Goal: Find specific page/section: Find specific page/section

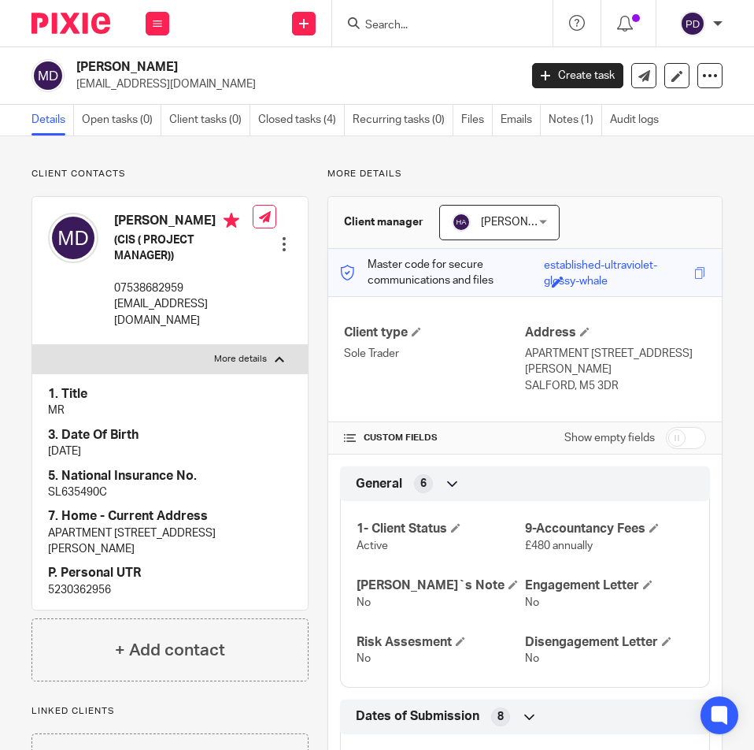
click at [438, 31] on input "Search" at bounding box center [435, 26] width 142 height 14
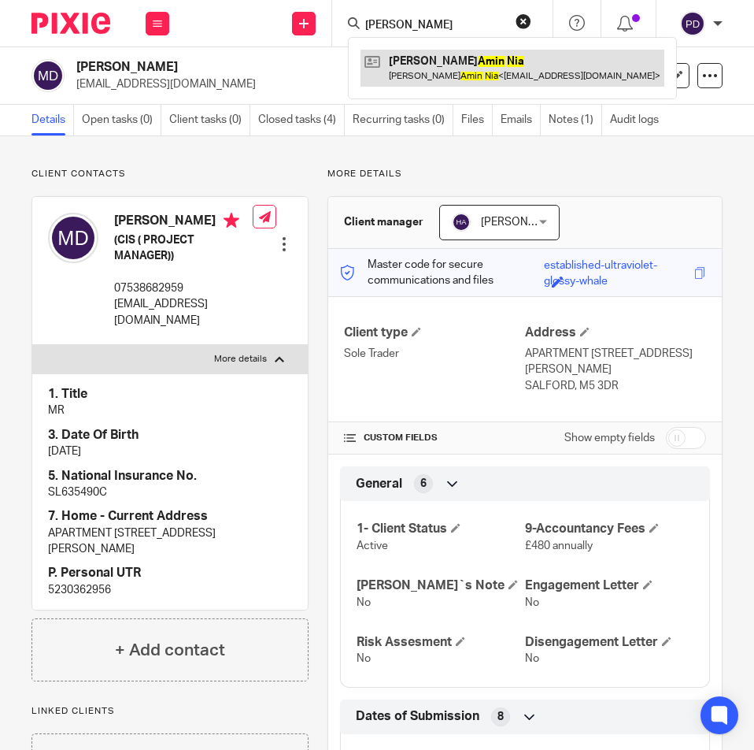
type input "[PERSON_NAME]"
click at [446, 59] on link at bounding box center [513, 68] width 304 height 36
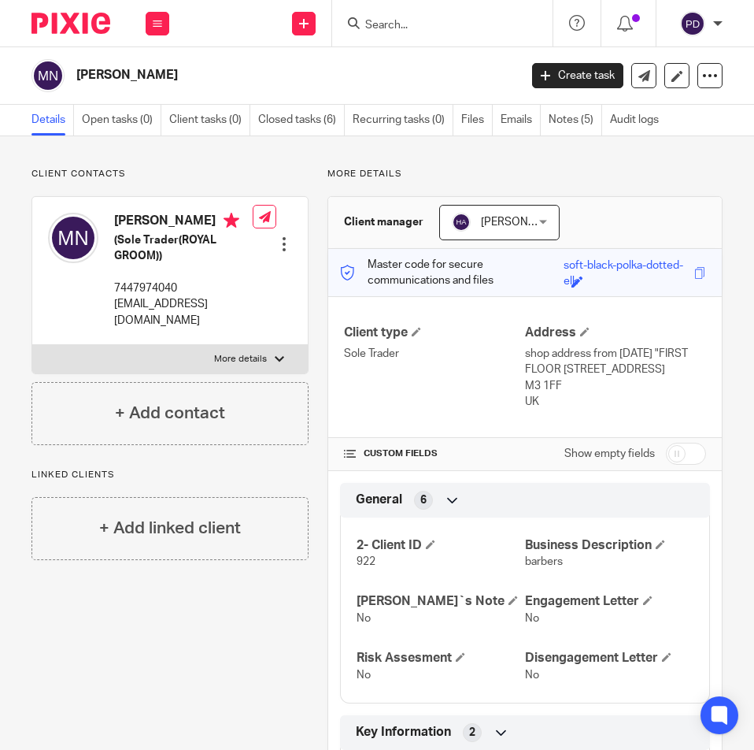
click at [468, 31] on input "Search" at bounding box center [435, 26] width 142 height 14
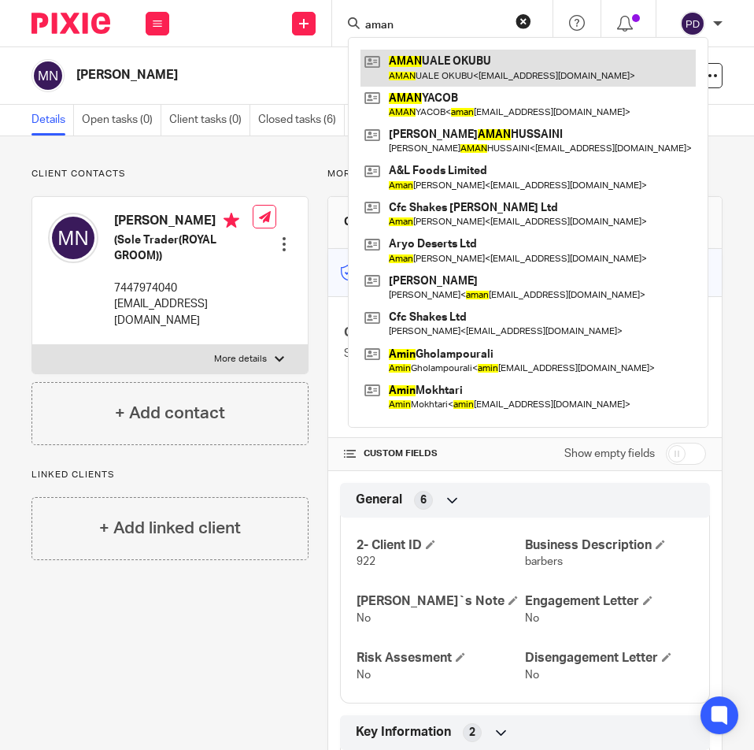
type input "aman"
click at [461, 65] on link at bounding box center [528, 68] width 335 height 36
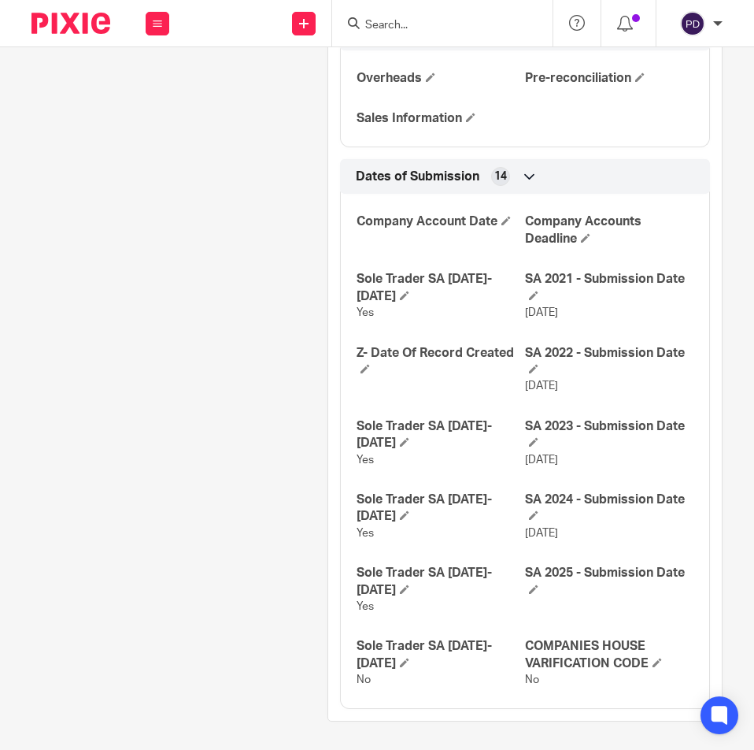
scroll to position [2139, 0]
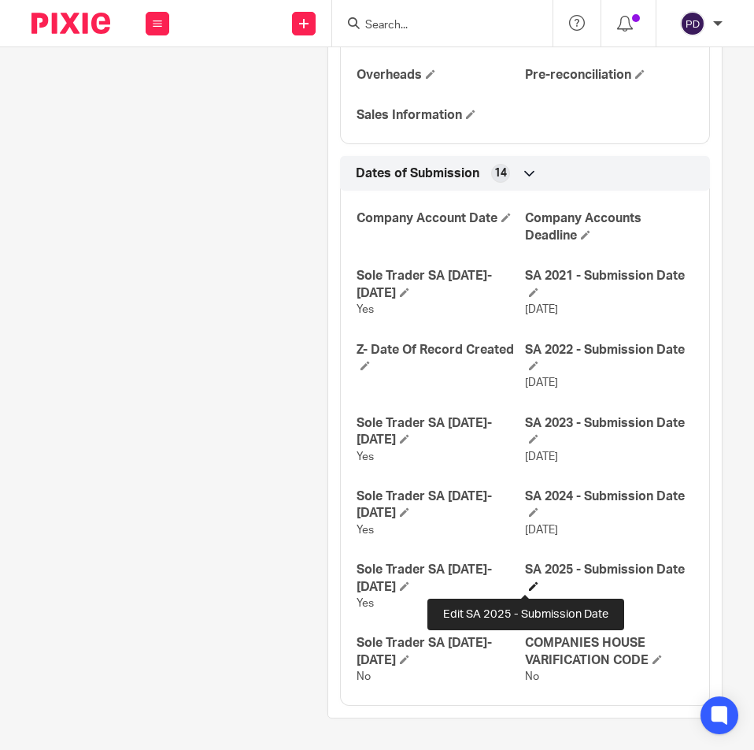
click at [525, 591] on h4 "SA 2025 - Submission Date" at bounding box center [609, 578] width 169 height 34
click at [529, 587] on span at bounding box center [533, 585] width 9 height 9
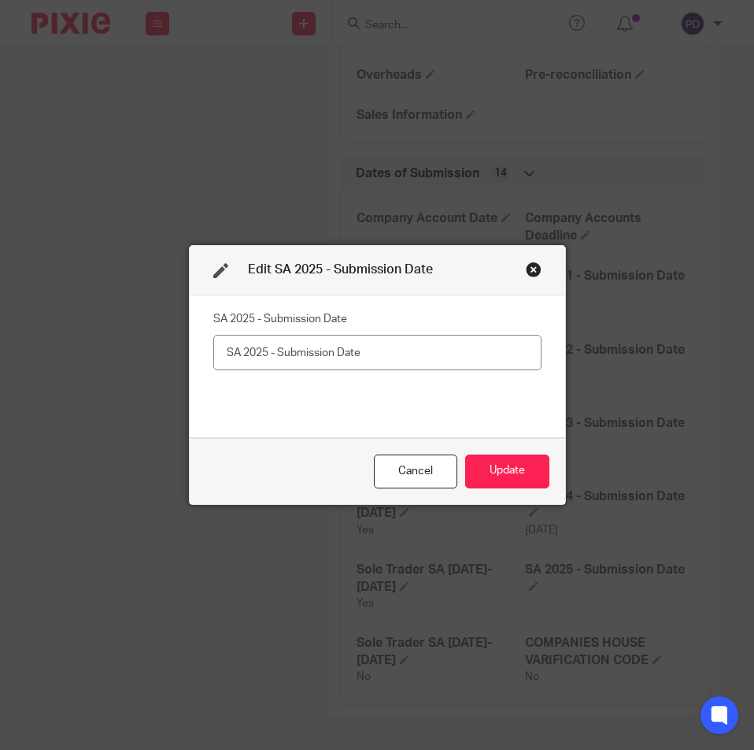
click at [403, 350] on input "text" at bounding box center [377, 352] width 328 height 35
type input "15/09/2025"
click at [484, 462] on button "Update" at bounding box center [507, 471] width 84 height 34
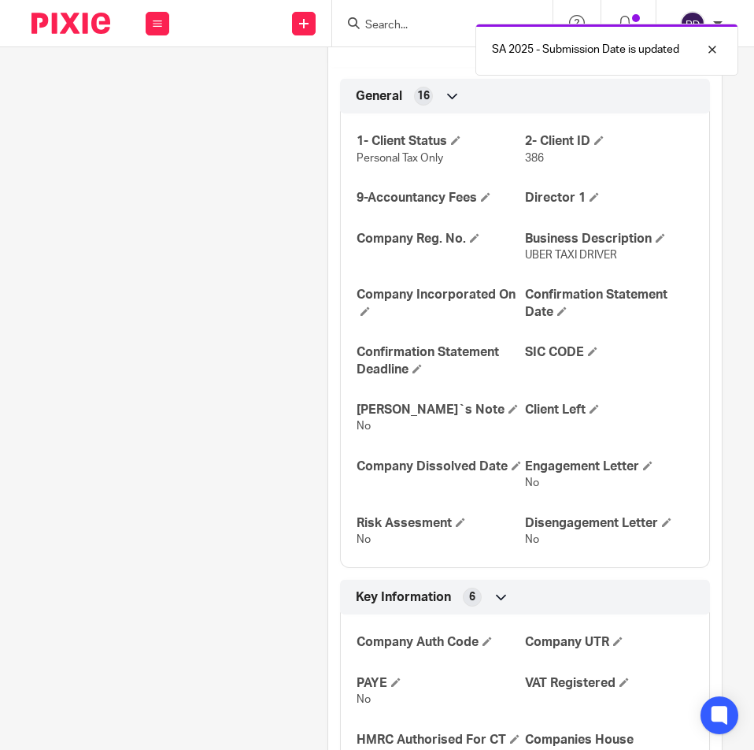
scroll to position [328, 0]
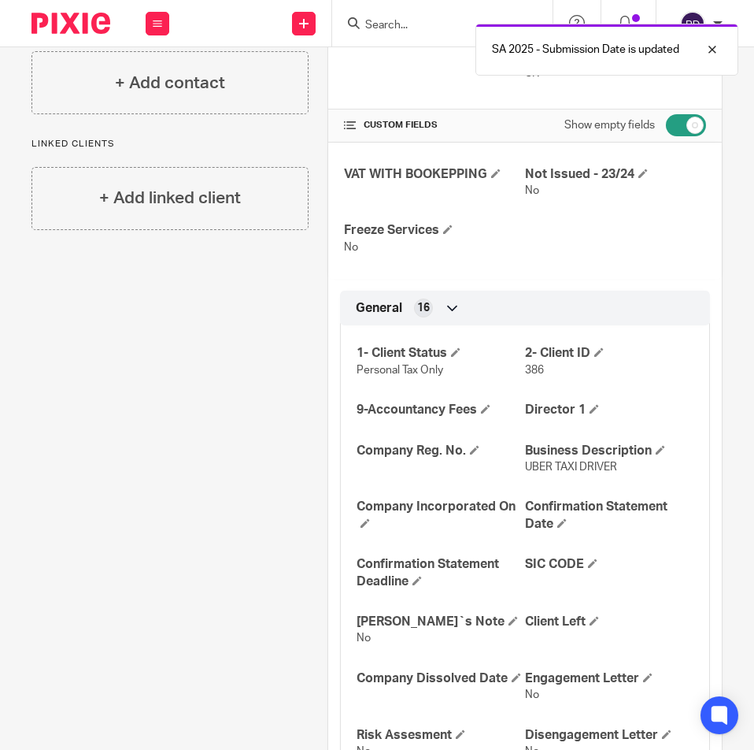
click at [668, 124] on input "checkbox" at bounding box center [686, 125] width 40 height 22
checkbox input "false"
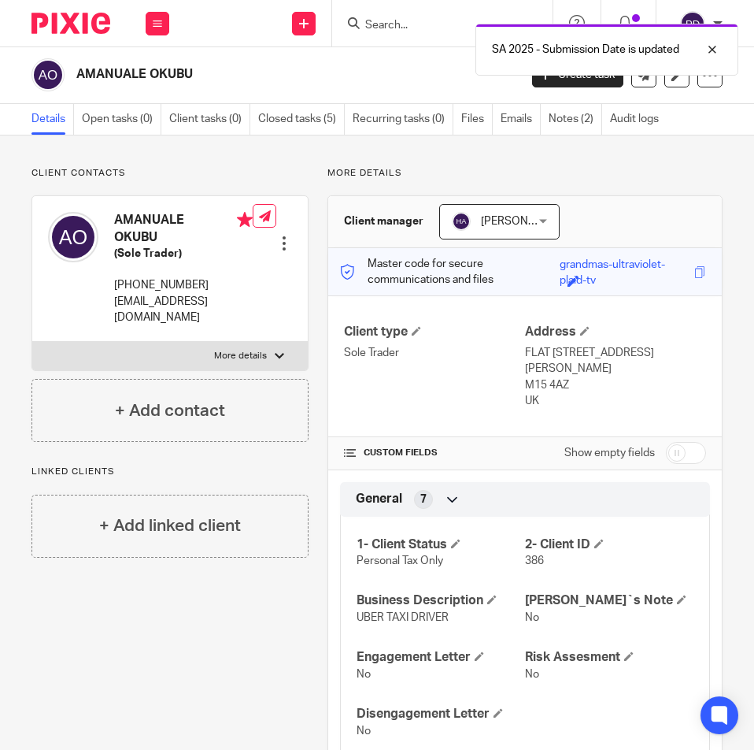
scroll to position [0, 0]
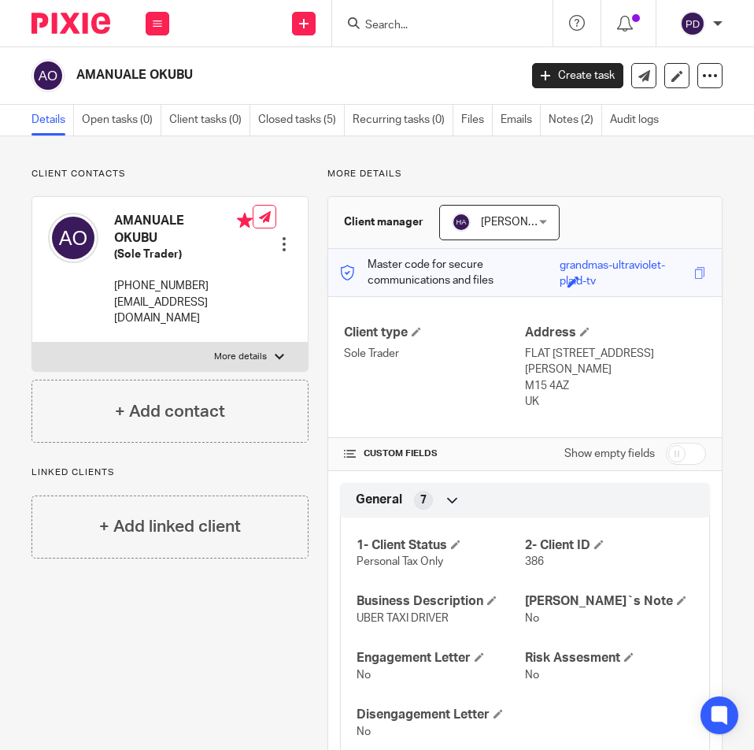
click at [201, 357] on div "AMANUALE OKUBU (Sole Trader) 795 6581668 a_okubu@yahoo.co.uk Edit contact Creat…" at bounding box center [169, 287] width 277 height 183
click at [193, 343] on label "More details" at bounding box center [170, 357] width 276 height 28
click at [32, 342] on input "More details" at bounding box center [31, 342] width 1 height 1
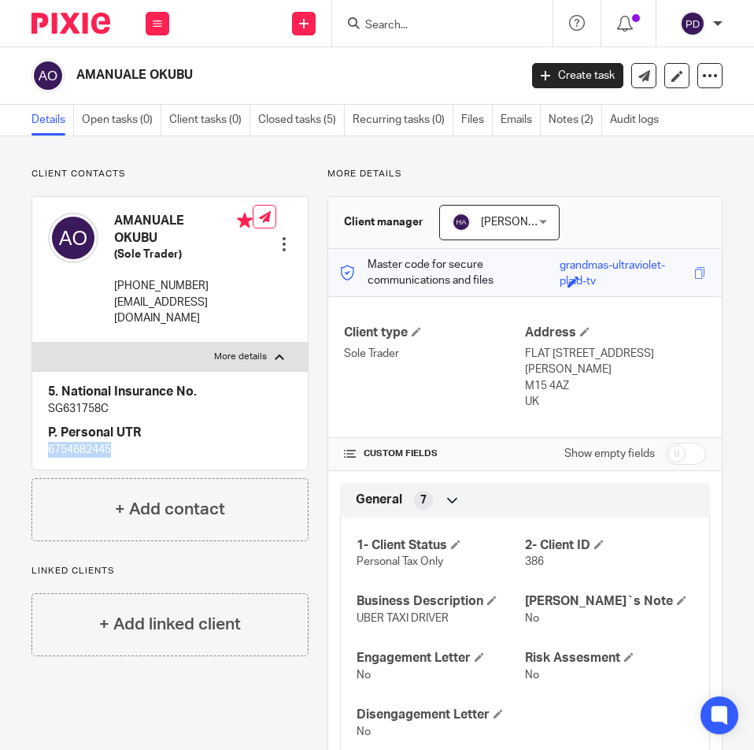
drag, startPoint x: 43, startPoint y: 438, endPoint x: 13, endPoint y: 436, distance: 30.0
click at [13, 436] on div "Client contacts AMANUALE OKUBU (Sole Trader) 795 6581668 a_okubu@yahoo.co.uk Ed…" at bounding box center [161, 722] width 296 height 1108
copy p "6754682445"
drag, startPoint x: 199, startPoint y: 72, endPoint x: 76, endPoint y: 66, distance: 123.8
click at [76, 66] on div "AMANUALE OKUBU" at bounding box center [269, 75] width 477 height 33
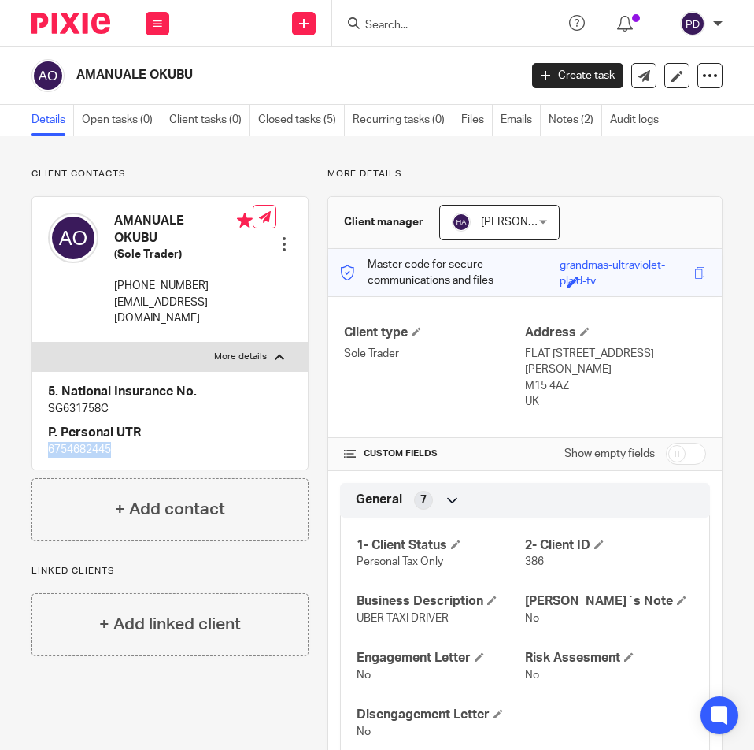
copy h2 "AMANUALE OKUBU"
click at [205, 292] on p "795 6581668" at bounding box center [183, 286] width 139 height 16
click at [196, 300] on p "a_okubu@yahoo.co.uk" at bounding box center [183, 310] width 139 height 32
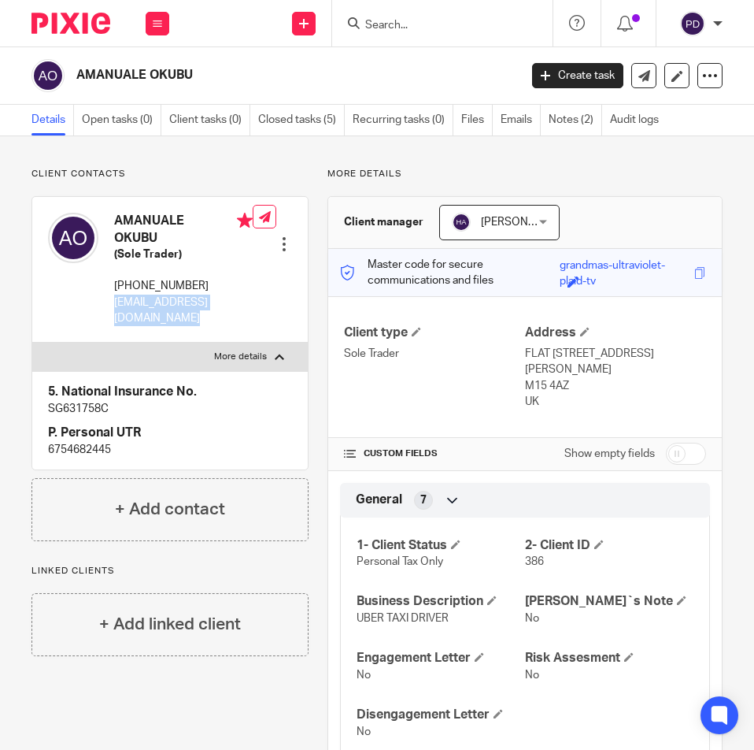
copy div "a_okubu@yahoo.co.uk"
click at [179, 343] on label "More details" at bounding box center [170, 357] width 276 height 28
click at [32, 342] on input "More details" at bounding box center [31, 342] width 1 height 1
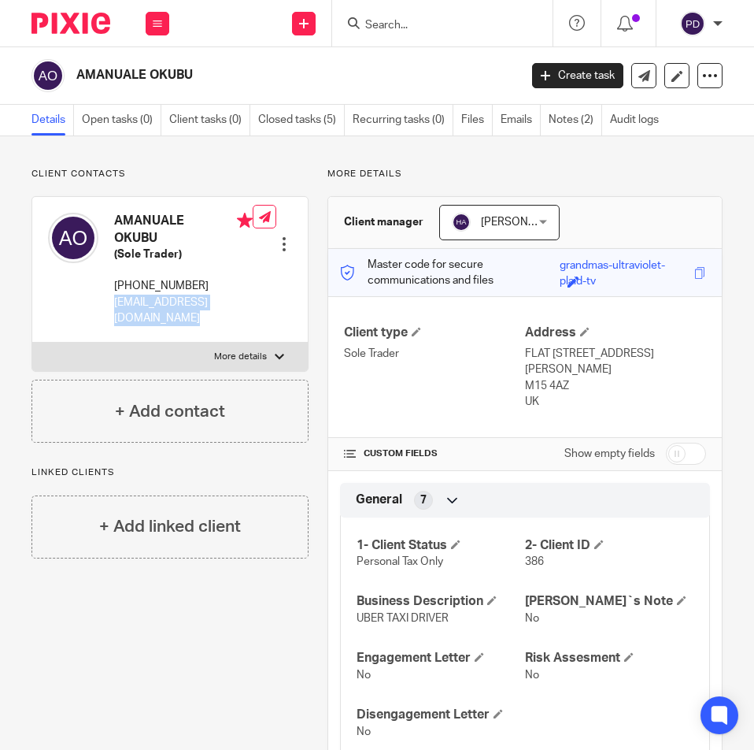
click at [178, 343] on label "More details" at bounding box center [170, 357] width 276 height 28
click at [32, 342] on input "More details" at bounding box center [31, 342] width 1 height 1
checkbox input "true"
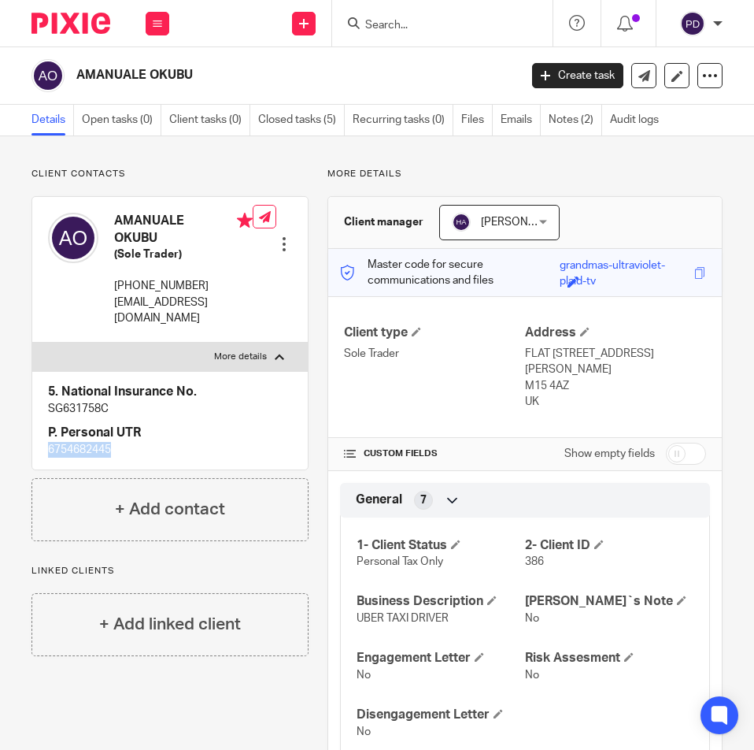
drag, startPoint x: 109, startPoint y: 433, endPoint x: 6, endPoint y: 435, distance: 103.2
click at [6, 435] on div "Client contacts AMANUALE OKUBU (Sole Trader) 795 6581668 a_okubu@yahoo.co.uk Ed…" at bounding box center [377, 721] width 754 height 1171
copy p "6754682445"
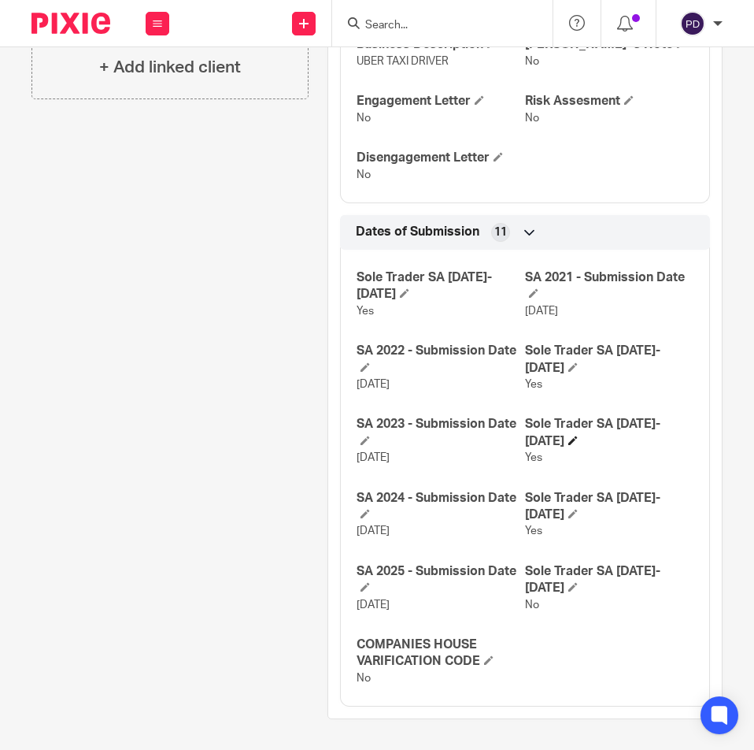
scroll to position [558, 0]
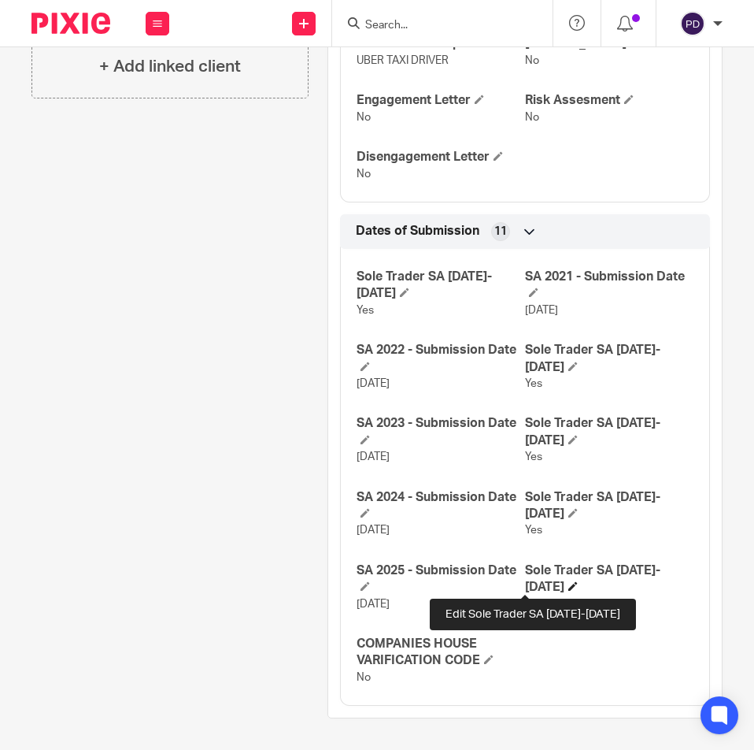
click at [569, 588] on span at bounding box center [573, 585] width 9 height 9
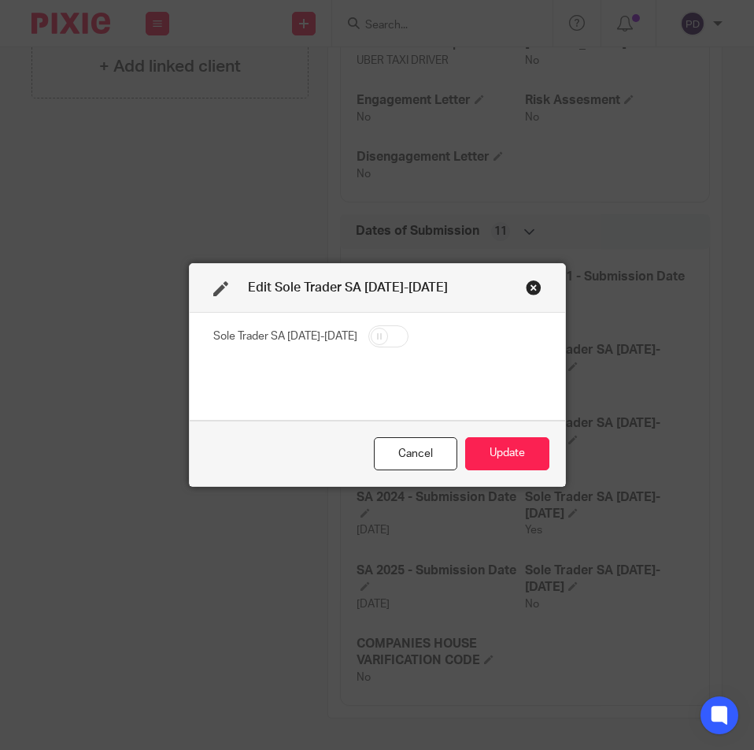
click at [369, 343] on input "checkbox" at bounding box center [389, 336] width 40 height 22
checkbox input "true"
click at [518, 469] on button "Update" at bounding box center [507, 454] width 84 height 34
click at [512, 452] on button "Update" at bounding box center [507, 454] width 84 height 34
